Goal: Task Accomplishment & Management: Use online tool/utility

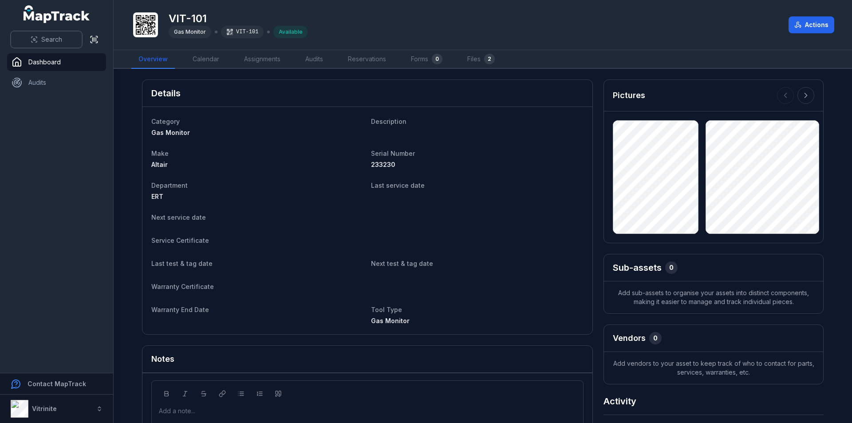
click at [54, 40] on span "Search" at bounding box center [51, 39] width 21 height 9
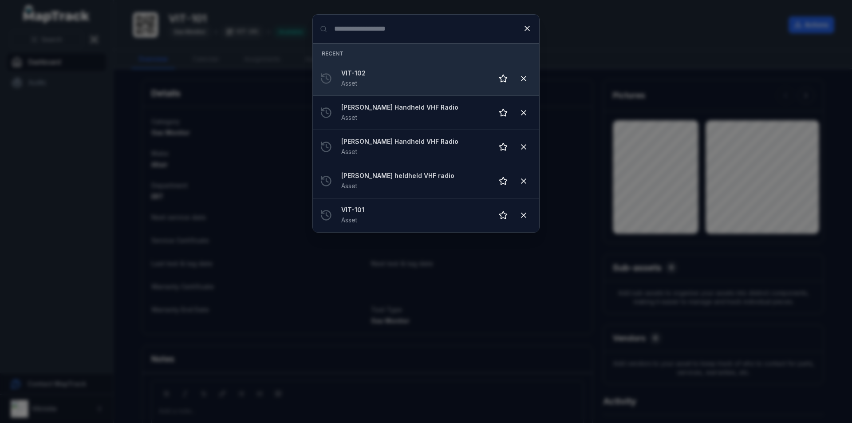
click at [392, 70] on strong "VIT-102" at bounding box center [413, 73] width 145 height 9
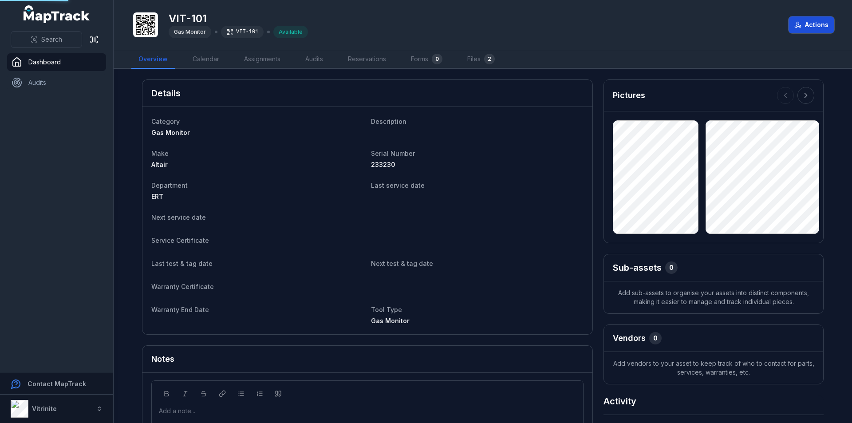
click at [792, 22] on button "Actions" at bounding box center [811, 24] width 46 height 17
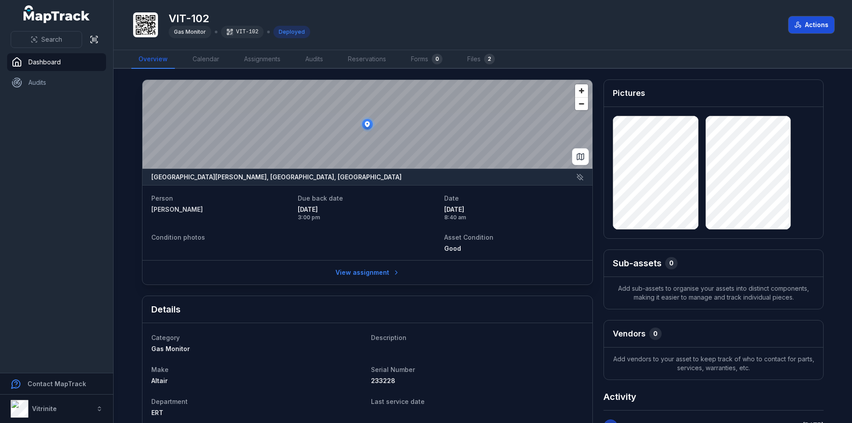
click at [808, 20] on button "Actions" at bounding box center [811, 24] width 46 height 17
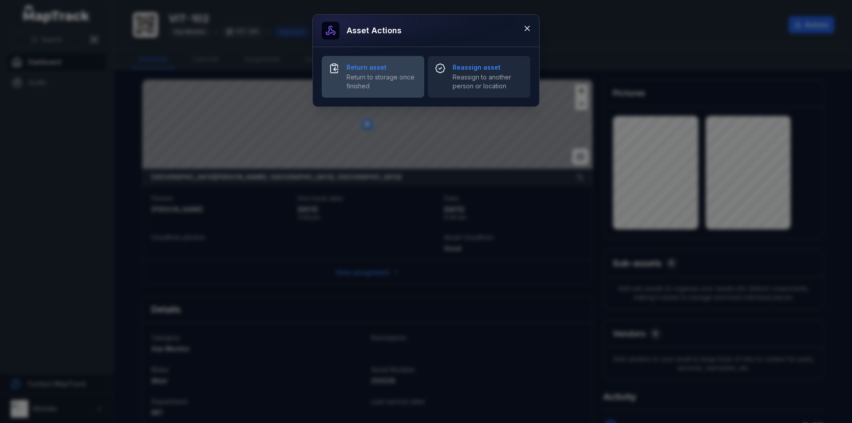
click at [359, 81] on span "Return to storage once finished" at bounding box center [382, 82] width 71 height 18
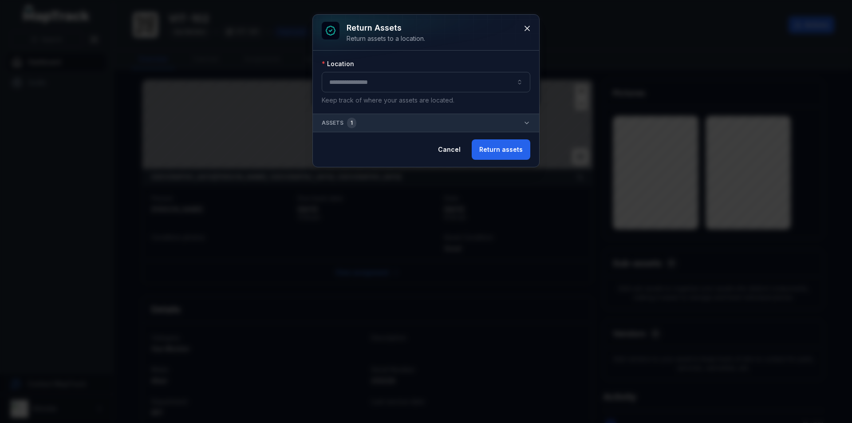
click at [375, 81] on button "button" at bounding box center [426, 82] width 209 height 20
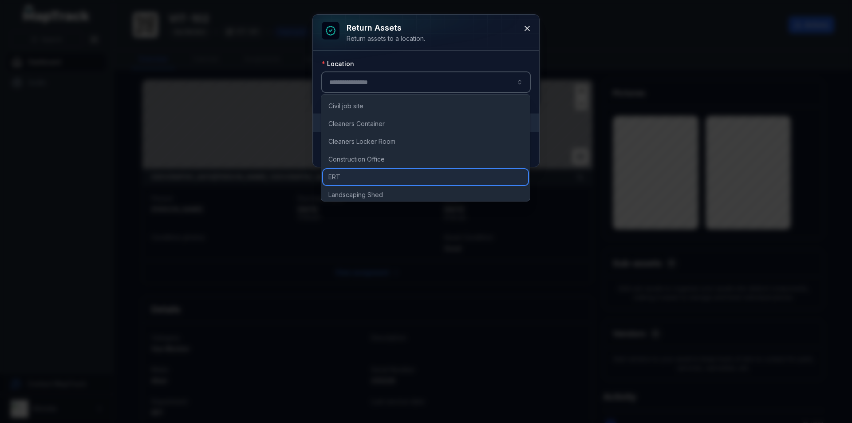
click at [371, 171] on div "ERT" at bounding box center [425, 177] width 205 height 16
type input "***"
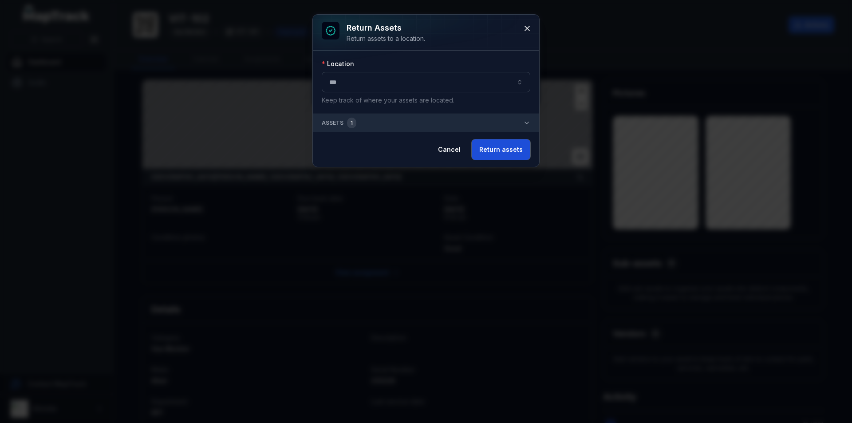
click at [508, 144] on button "Return assets" at bounding box center [501, 149] width 59 height 20
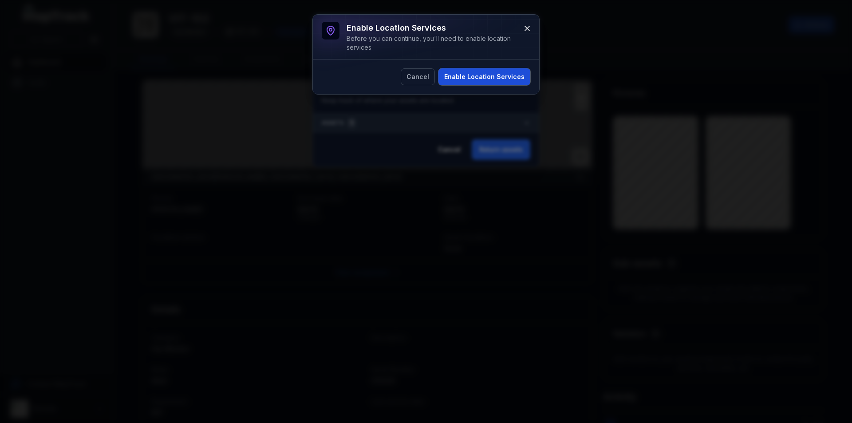
click at [487, 81] on button "Enable Location Services" at bounding box center [484, 76] width 92 height 17
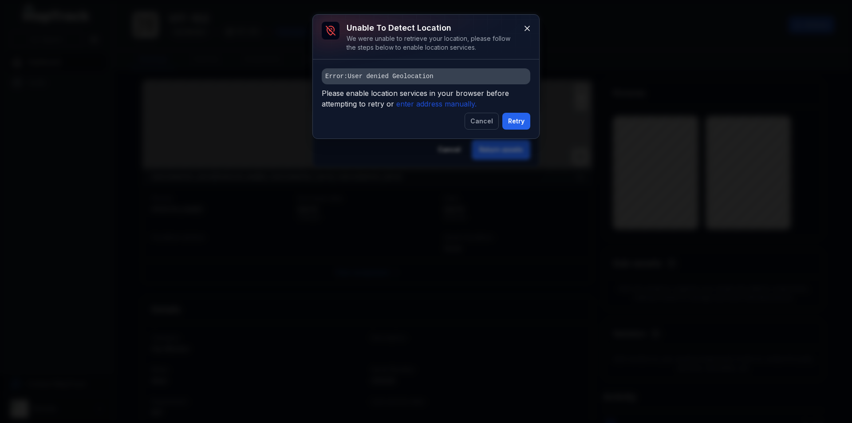
click at [453, 101] on icon "enter address manually." at bounding box center [436, 103] width 80 height 9
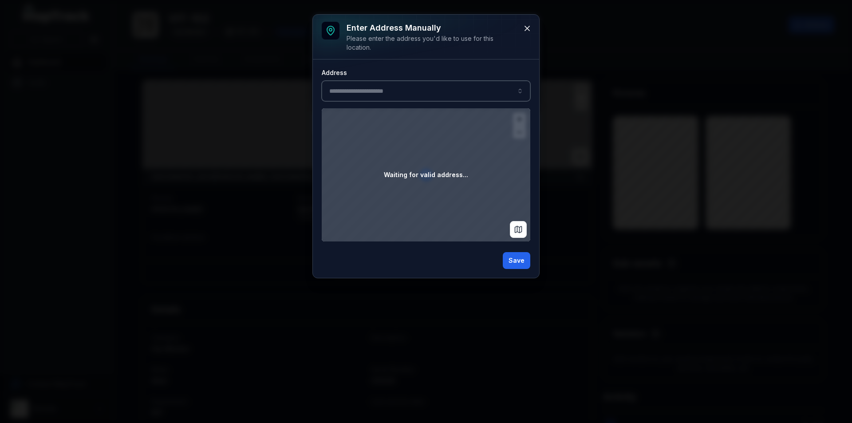
click at [372, 97] on input ":rdt:-form-item-label" at bounding box center [426, 91] width 209 height 20
type input "******"
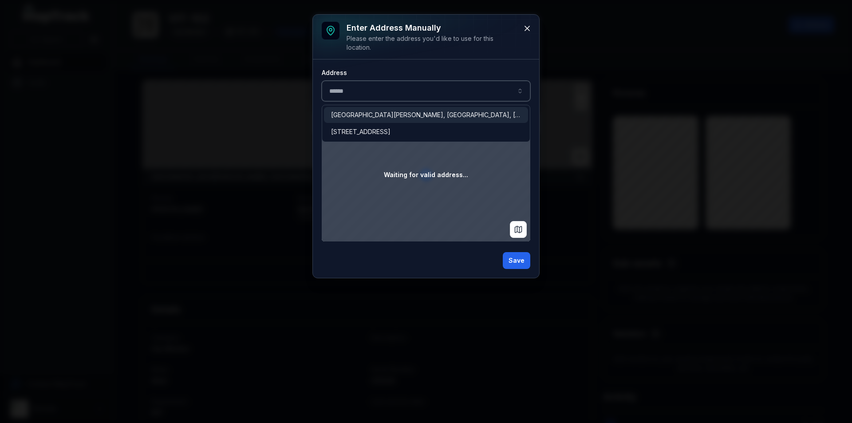
click at [370, 115] on span "[GEOGRAPHIC_DATA][PERSON_NAME], [GEOGRAPHIC_DATA], [GEOGRAPHIC_DATA]" at bounding box center [426, 114] width 190 height 9
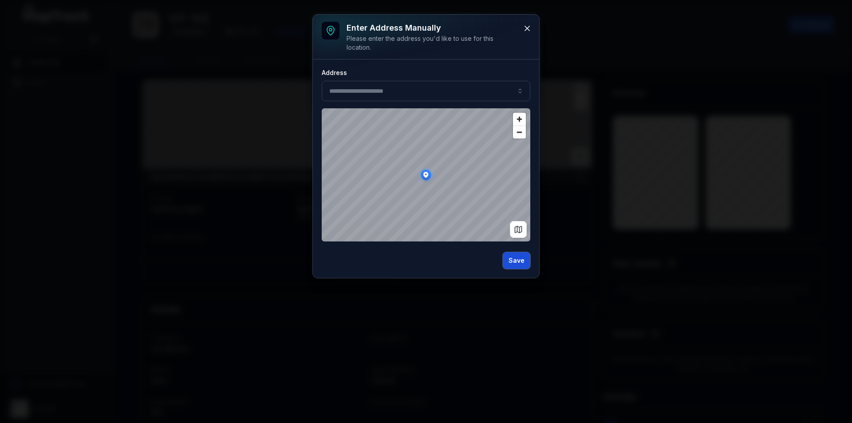
click at [515, 260] on button "Save" at bounding box center [517, 260] width 28 height 17
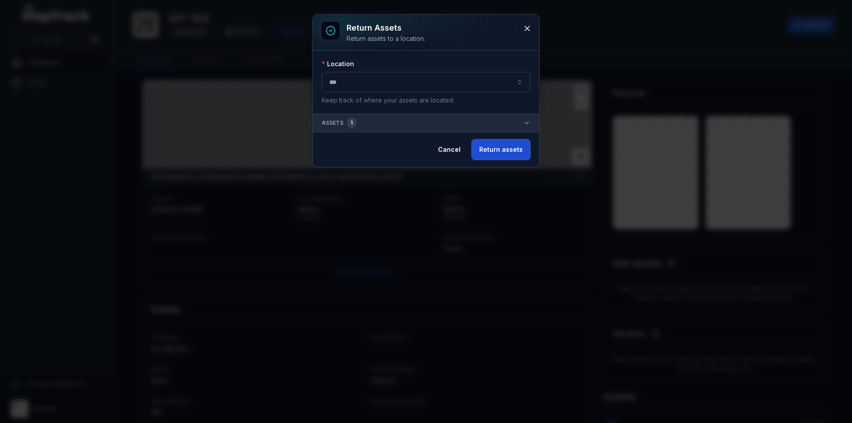
click at [499, 152] on button "Return assets" at bounding box center [501, 149] width 59 height 20
